Goal: Transaction & Acquisition: Book appointment/travel/reservation

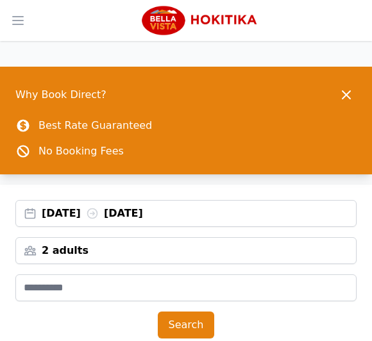
click at [198, 328] on button "Search" at bounding box center [186, 325] width 57 height 27
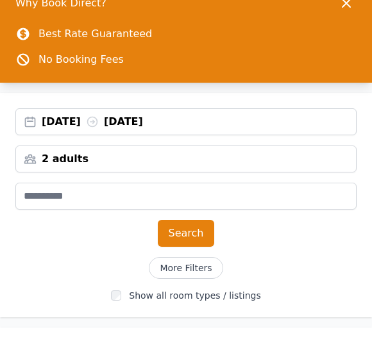
click at [176, 243] on button "Search" at bounding box center [186, 233] width 57 height 27
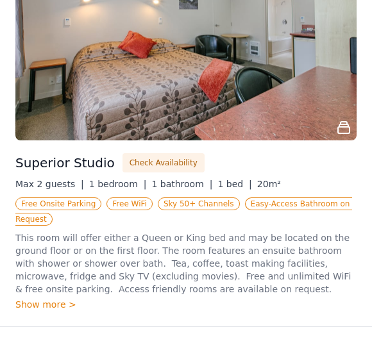
scroll to position [1398, 0]
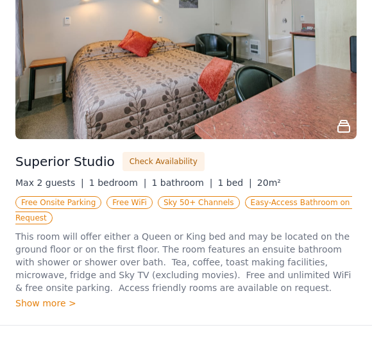
click at [162, 152] on button "Check Availability" at bounding box center [164, 161] width 82 height 19
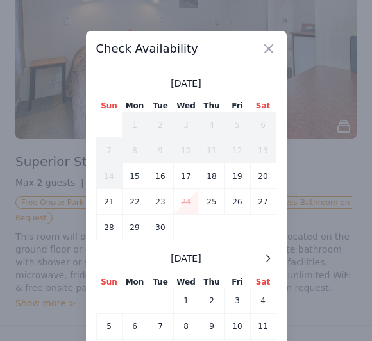
click at [287, 276] on div at bounding box center [186, 170] width 372 height 341
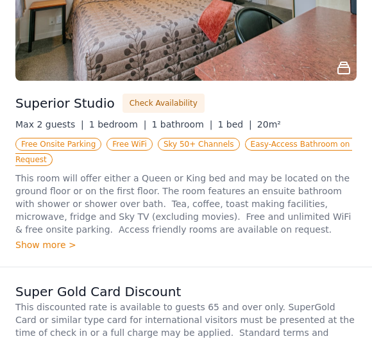
scroll to position [1456, 0]
click at [165, 94] on button "Check Availability" at bounding box center [164, 103] width 82 height 19
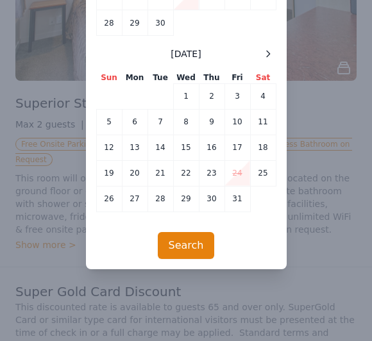
scroll to position [155, 0]
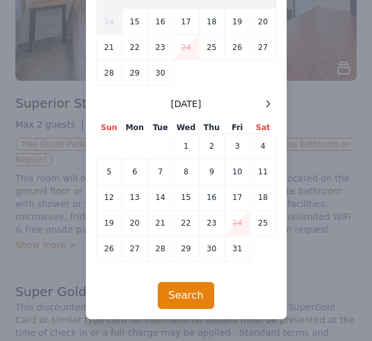
click at [270, 105] on icon at bounding box center [268, 104] width 10 height 10
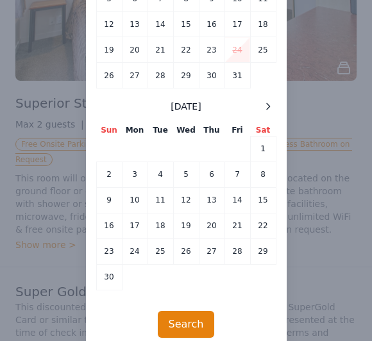
click at [269, 105] on icon at bounding box center [268, 106] width 3 height 6
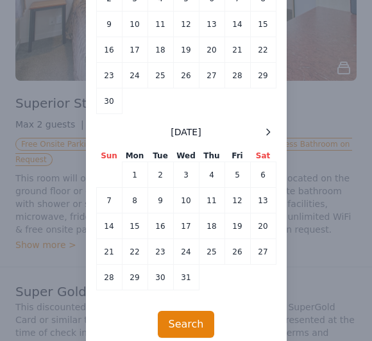
click at [269, 130] on icon at bounding box center [268, 132] width 10 height 10
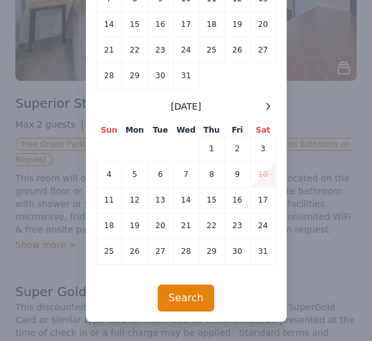
click at [268, 105] on icon at bounding box center [268, 106] width 3 height 6
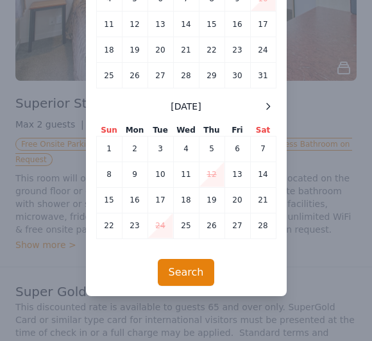
click at [269, 104] on icon at bounding box center [268, 106] width 10 height 10
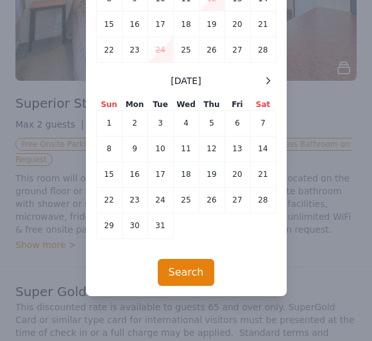
click at [162, 201] on td "24" at bounding box center [161, 200] width 26 height 26
click at [186, 199] on td "25" at bounding box center [186, 200] width 26 height 26
click at [188, 271] on button "Search" at bounding box center [186, 272] width 57 height 27
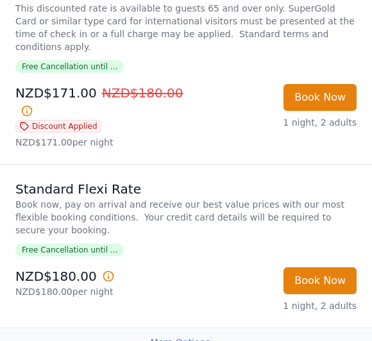
scroll to position [1755, 0]
click at [346, 300] on p "1 night, 2 adults" at bounding box center [273, 306] width 165 height 13
click at [345, 300] on p "1 night, 2 adults" at bounding box center [273, 306] width 165 height 13
click at [318, 267] on button "Book Now" at bounding box center [320, 280] width 73 height 27
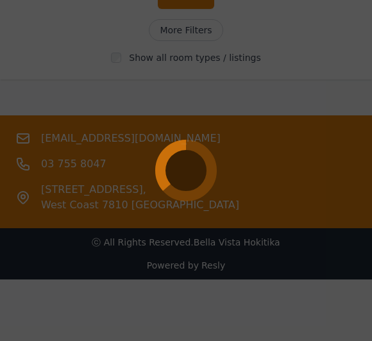
scroll to position [330, 0]
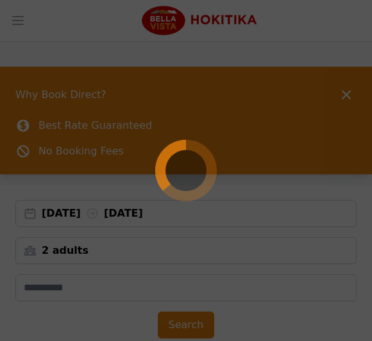
select select "**"
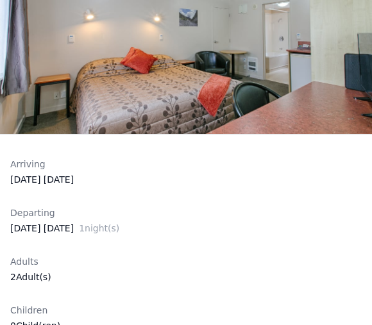
scroll to position [239, 0]
